Goal: Transaction & Acquisition: Purchase product/service

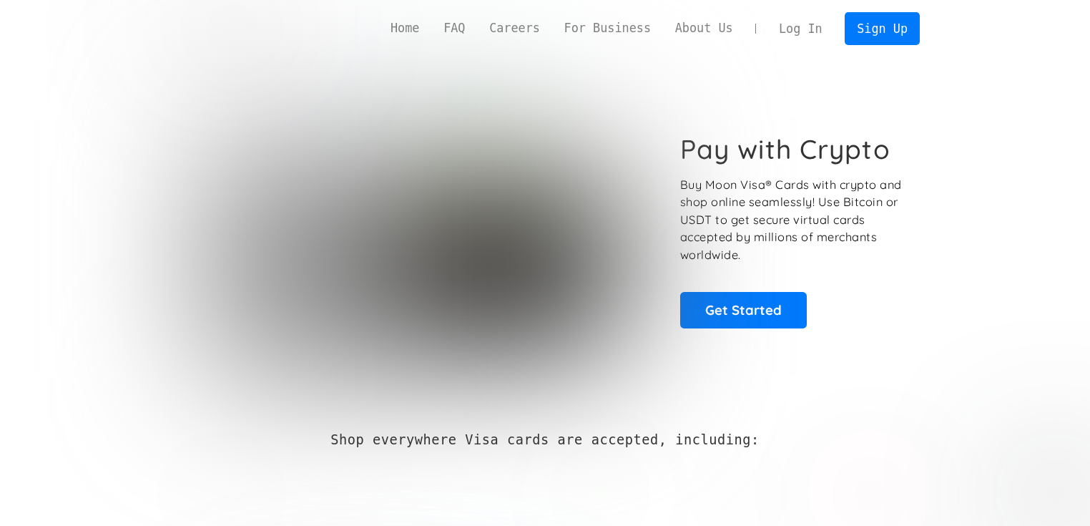
click at [802, 30] on link "Log In" at bounding box center [800, 28] width 67 height 31
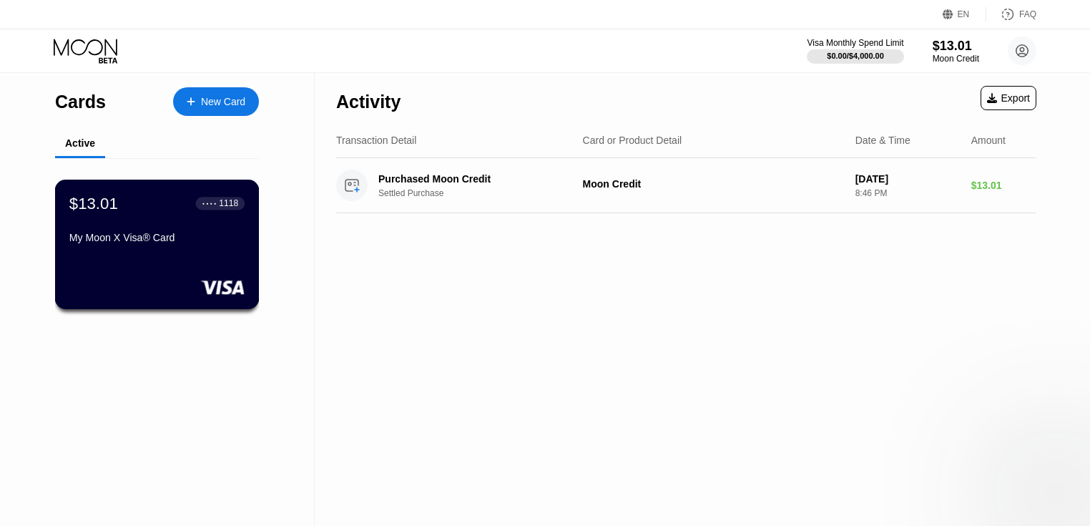
click at [144, 243] on div "My Moon X Visa® Card" at bounding box center [156, 237] width 175 height 11
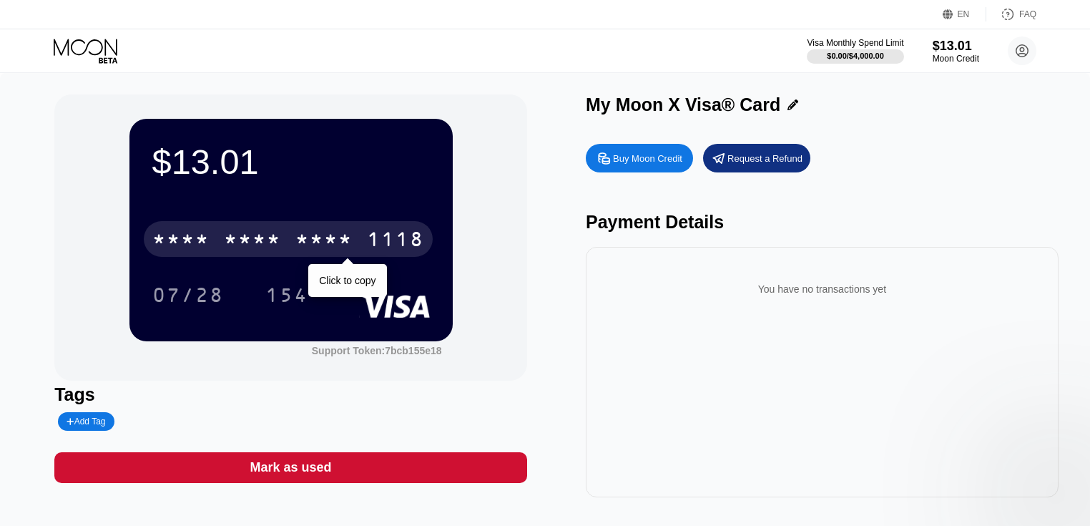
click at [193, 245] on div "* * * *" at bounding box center [180, 241] width 57 height 23
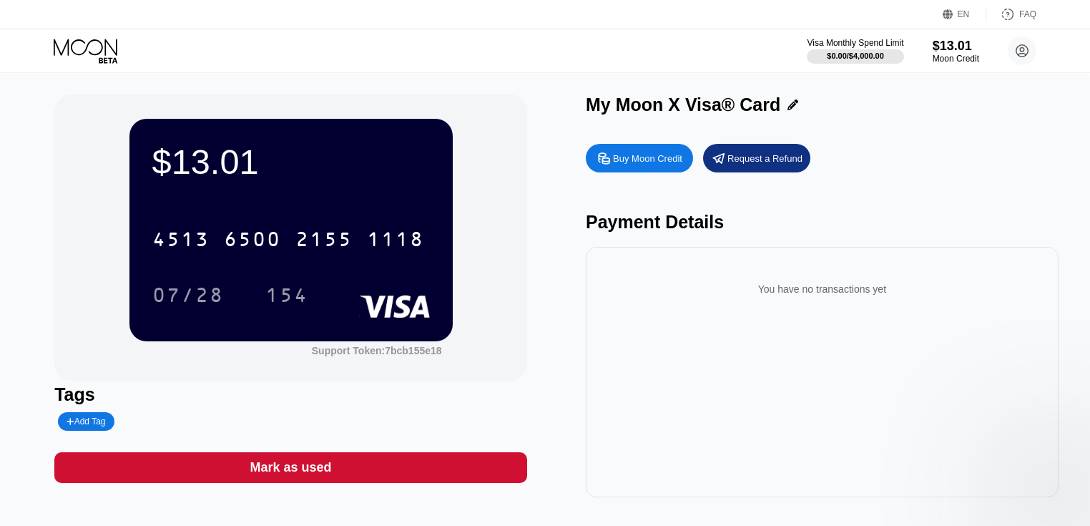
click at [720, 363] on div "You have no transactions yet" at bounding box center [822, 372] width 473 height 250
click at [516, 413] on div "Tags Add Tag" at bounding box center [290, 407] width 473 height 46
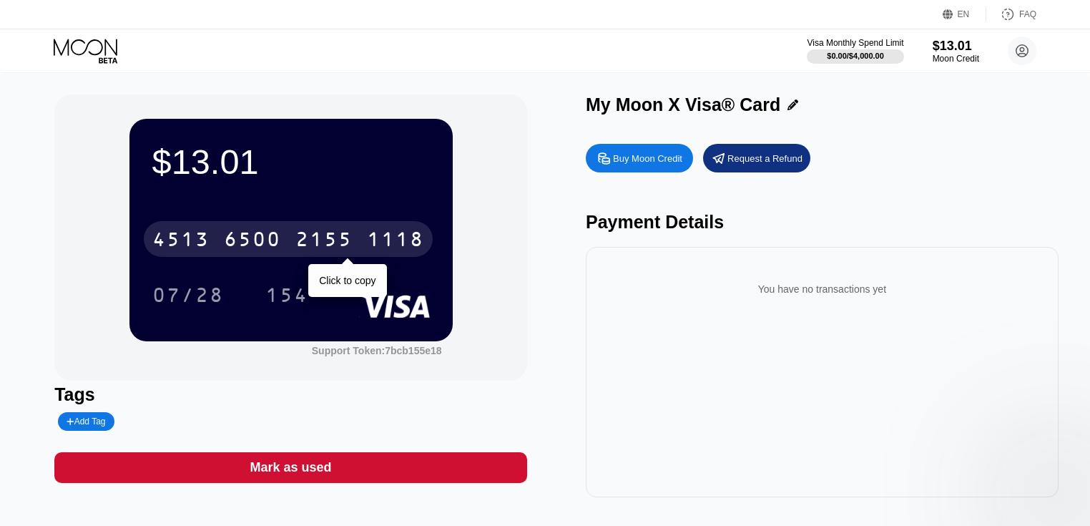
click at [351, 237] on div "2155" at bounding box center [323, 241] width 57 height 23
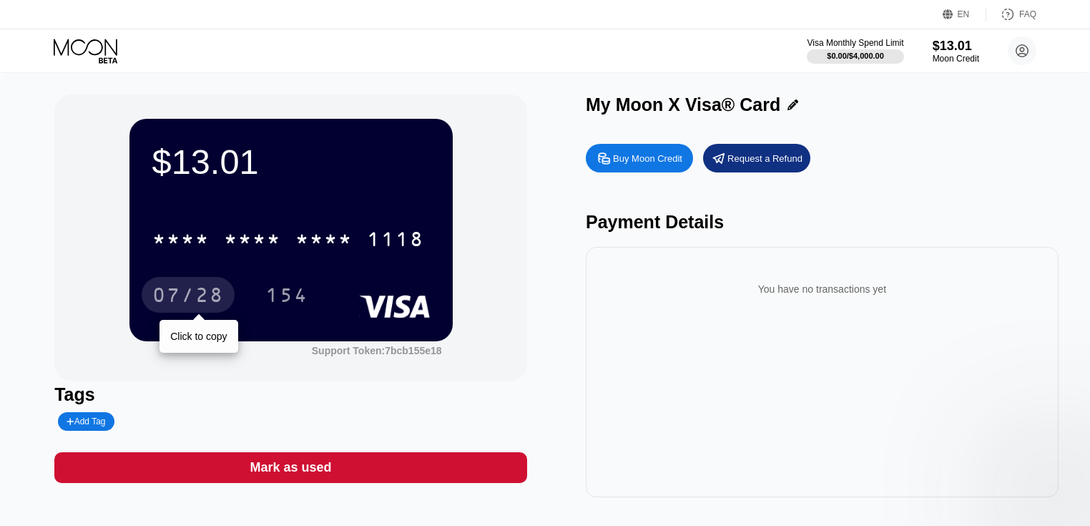
click at [178, 295] on div "07/28" at bounding box center [188, 296] width 72 height 23
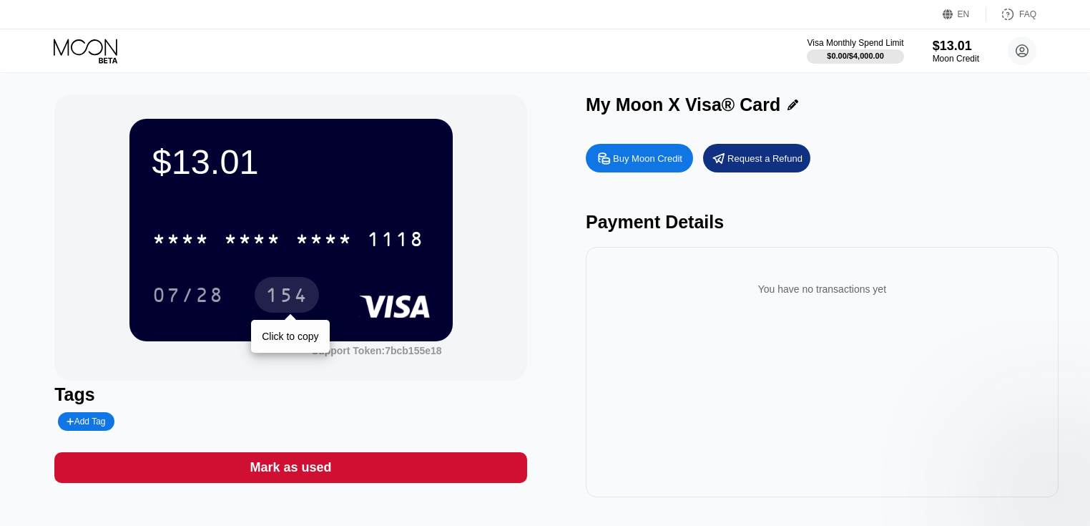
click at [287, 295] on div "154" at bounding box center [286, 296] width 43 height 23
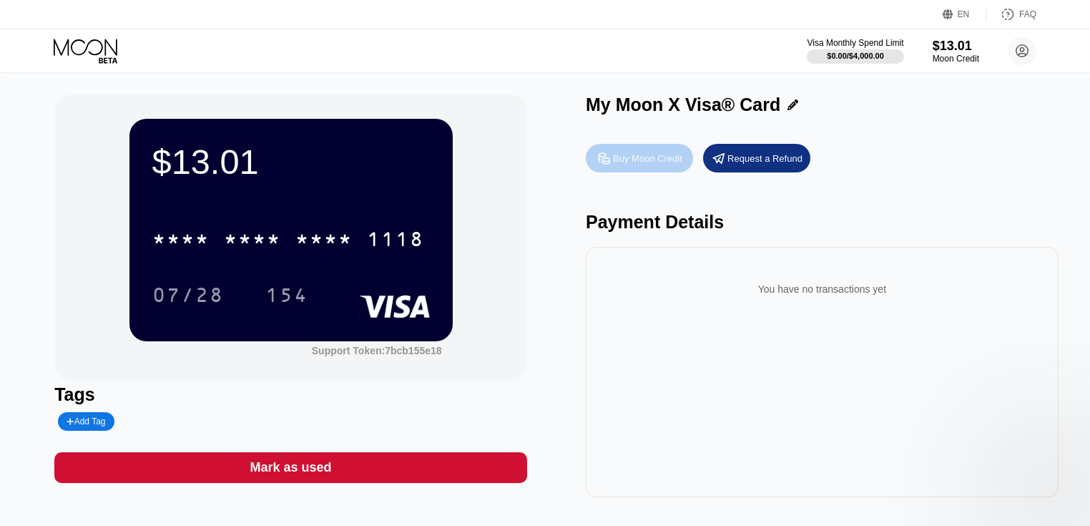
click at [629, 169] on div "Buy Moon Credit" at bounding box center [639, 158] width 107 height 29
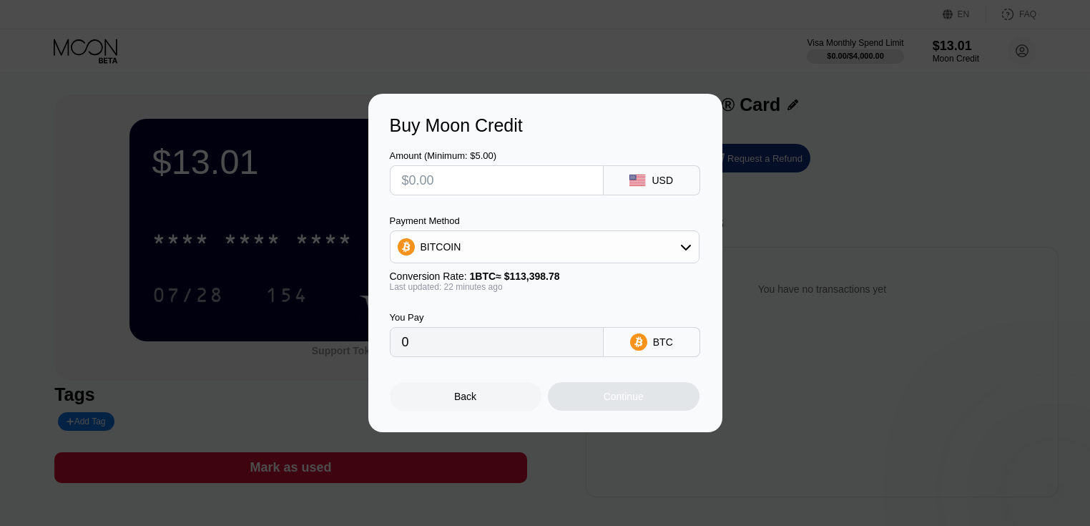
click at [532, 170] on input "text" at bounding box center [497, 180] width 190 height 29
type input "$5"
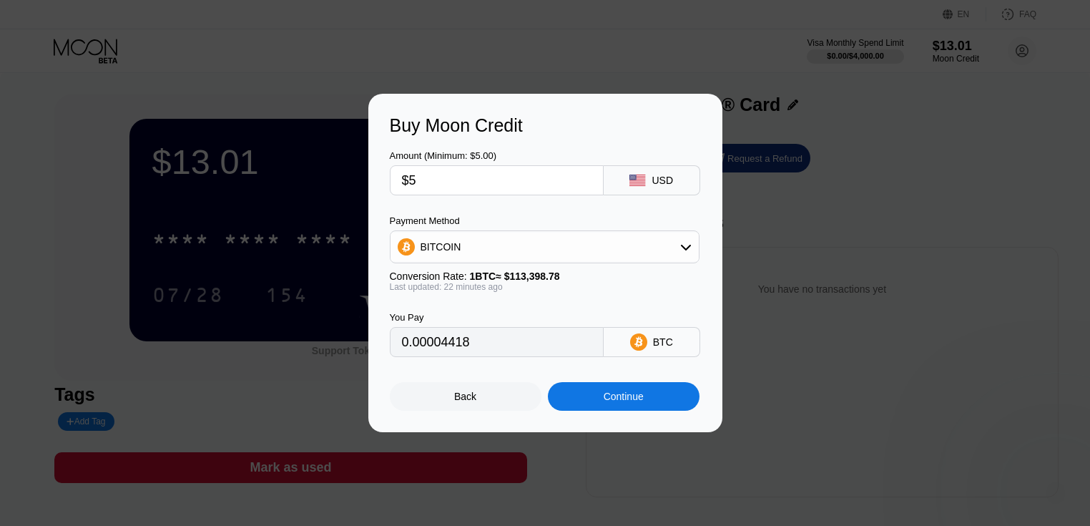
type input "0.00004418"
type input "$5"
click at [547, 248] on div "BITCOIN" at bounding box center [545, 246] width 308 height 29
click at [498, 318] on div "USDT on TRON" at bounding box center [553, 317] width 270 height 11
type input "5.05"
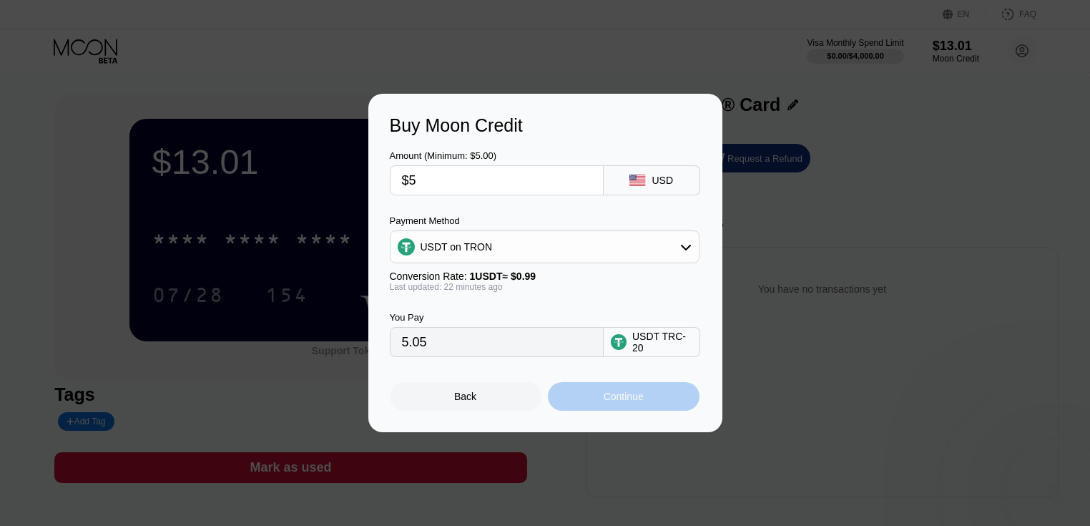
click at [614, 402] on div "Continue" at bounding box center [624, 396] width 40 height 11
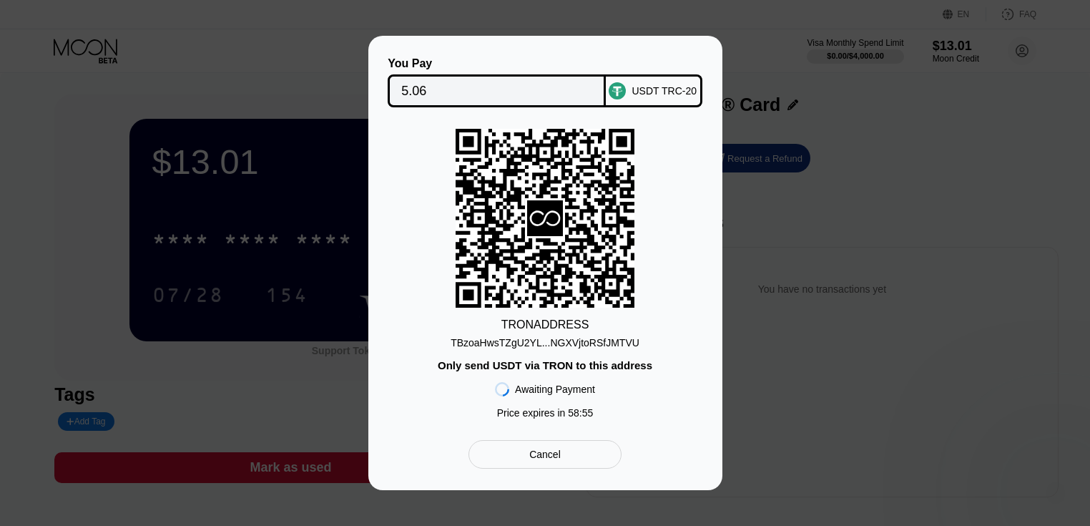
click at [518, 346] on div "TBzoaHwsTZgU2YL...NGXVjtoRSfJMTVU" at bounding box center [545, 342] width 189 height 11
click at [561, 341] on div "TBzoaHwsTZgU2YL...NGXVjtoRSfJMTVU" at bounding box center [545, 342] width 189 height 11
